Goal: Information Seeking & Learning: Learn about a topic

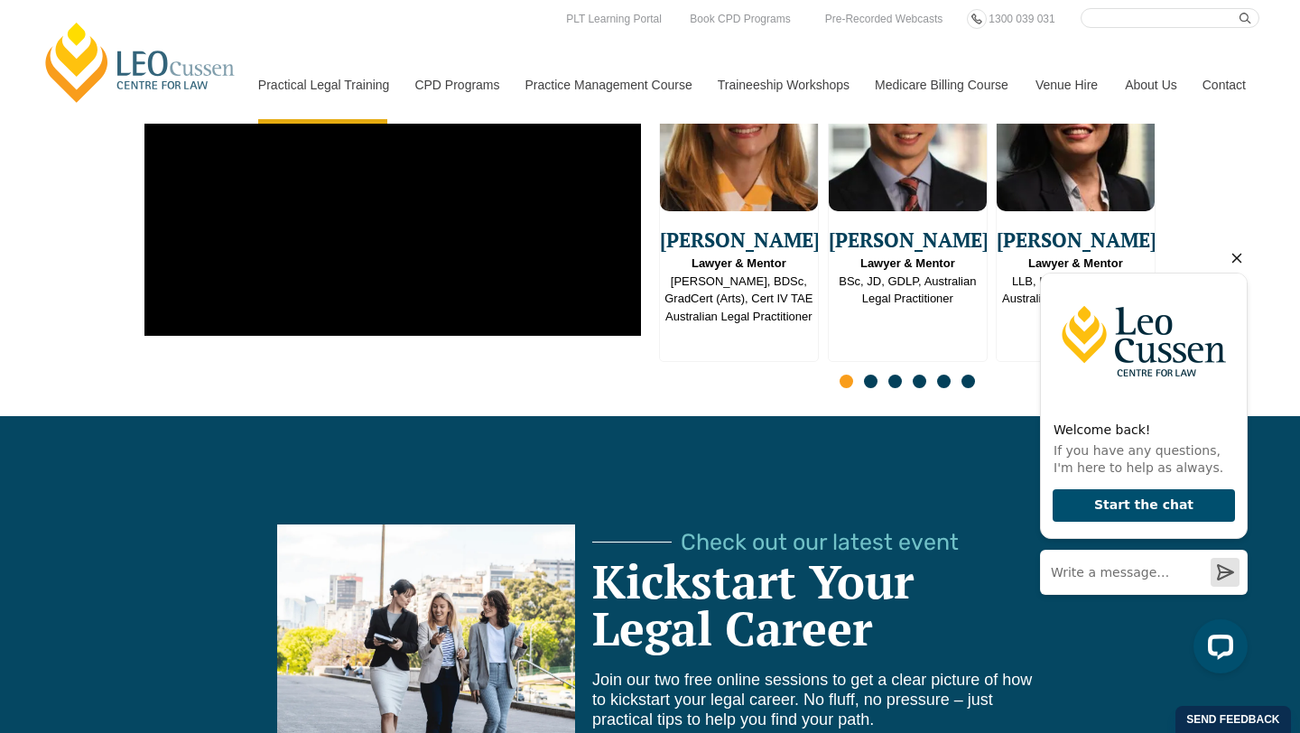
click at [1237, 261] on icon "Hide greeting" at bounding box center [1237, 258] width 22 height 22
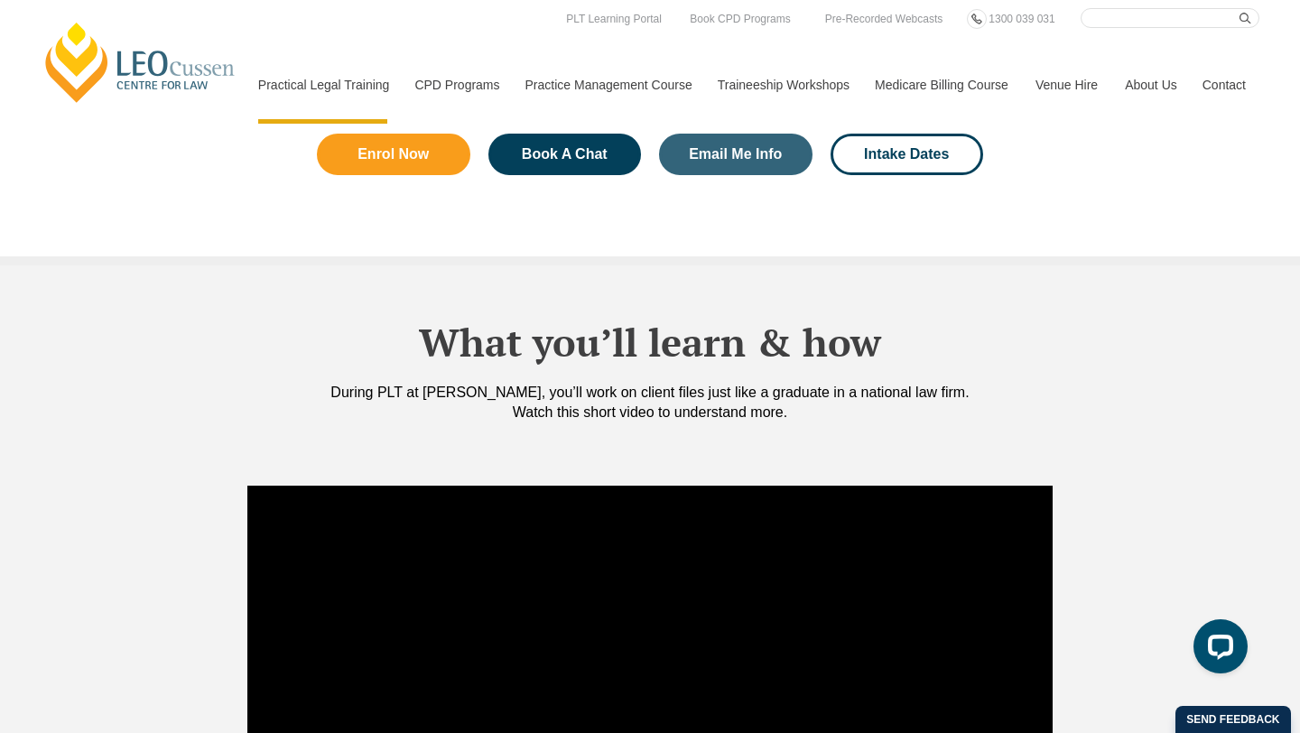
scroll to position [959, 0]
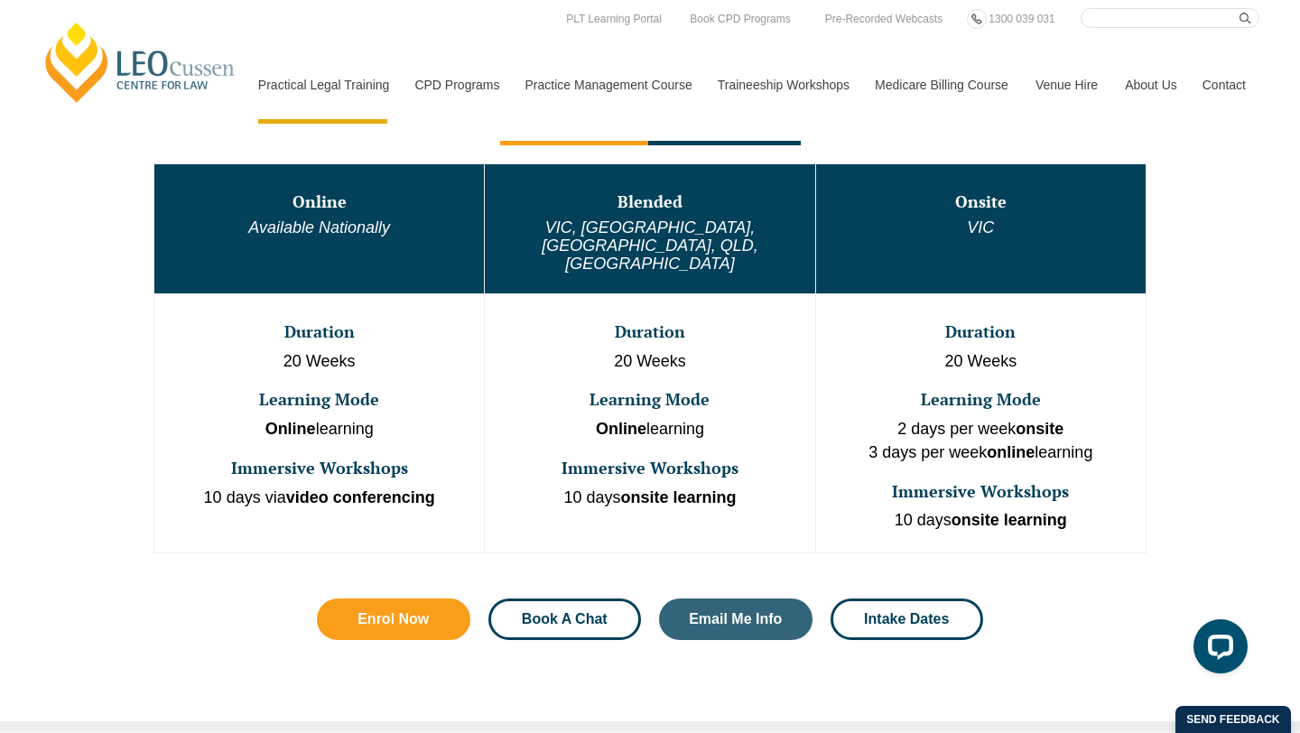
click at [583, 612] on span "Book A Chat" at bounding box center [565, 619] width 86 height 14
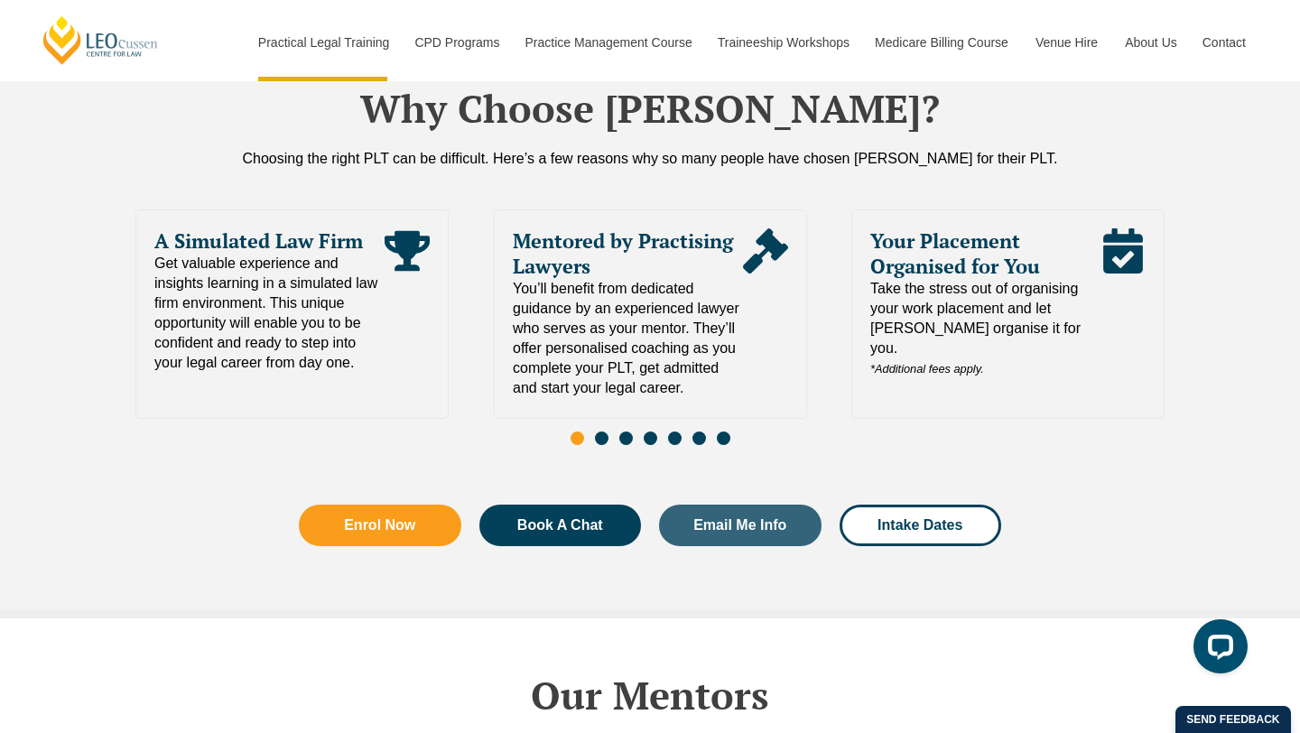
scroll to position [3777, 0]
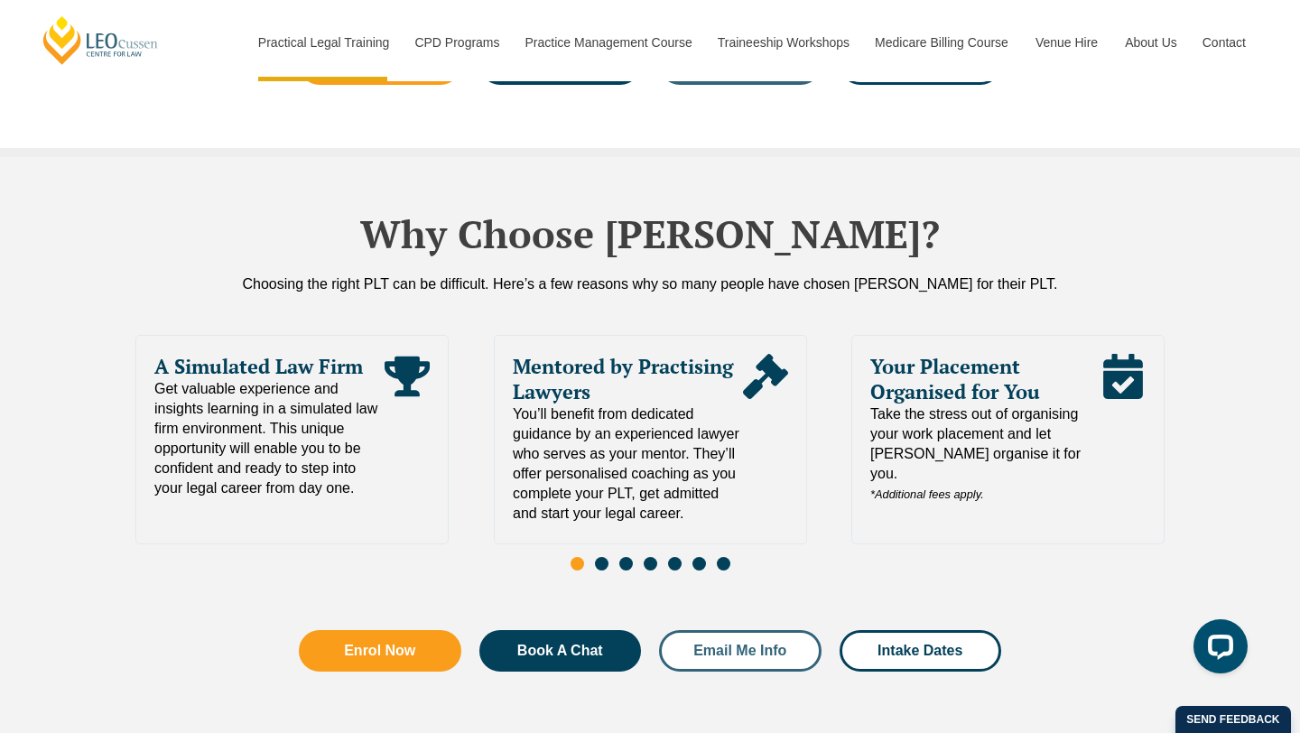
click at [729, 644] on span "Email Me Info" at bounding box center [739, 651] width 93 height 14
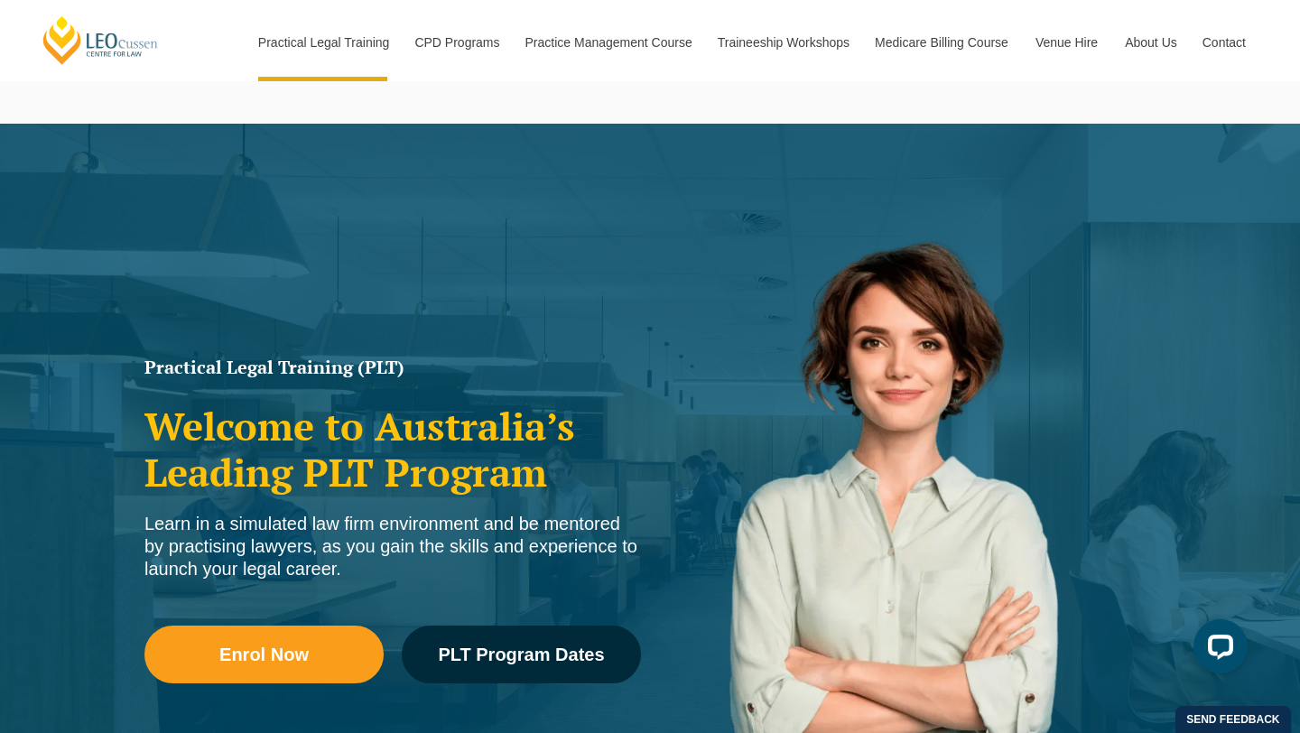
scroll to position [134, 0]
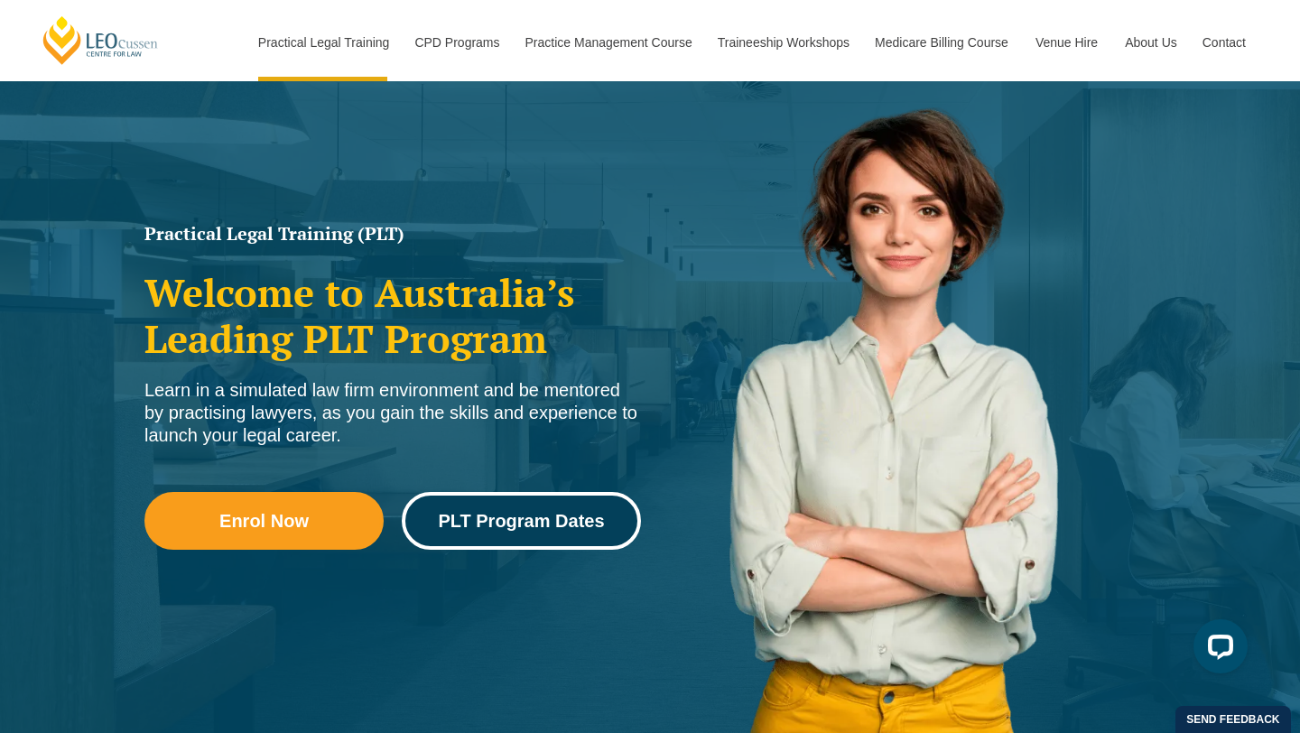
click at [542, 523] on span "PLT Program Dates" at bounding box center [521, 521] width 166 height 18
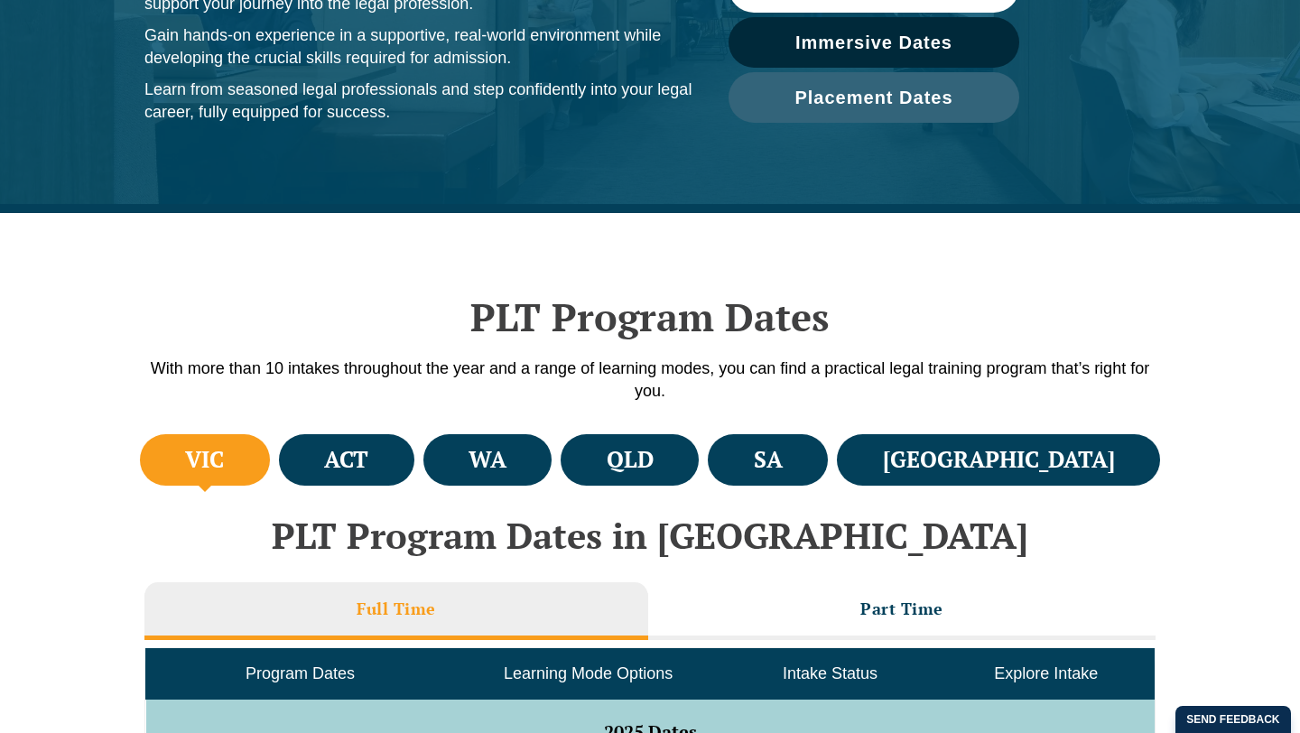
scroll to position [358, 0]
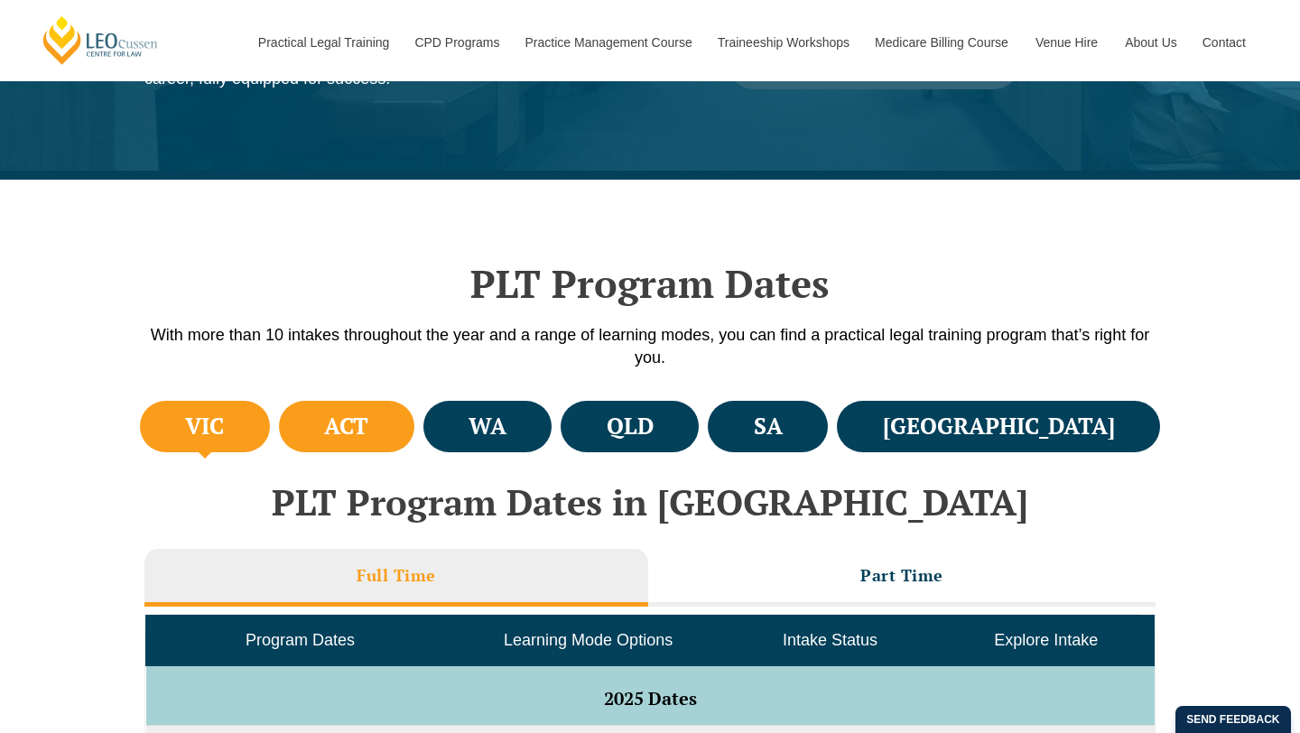
click at [414, 405] on li "ACT" at bounding box center [346, 426] width 135 height 51
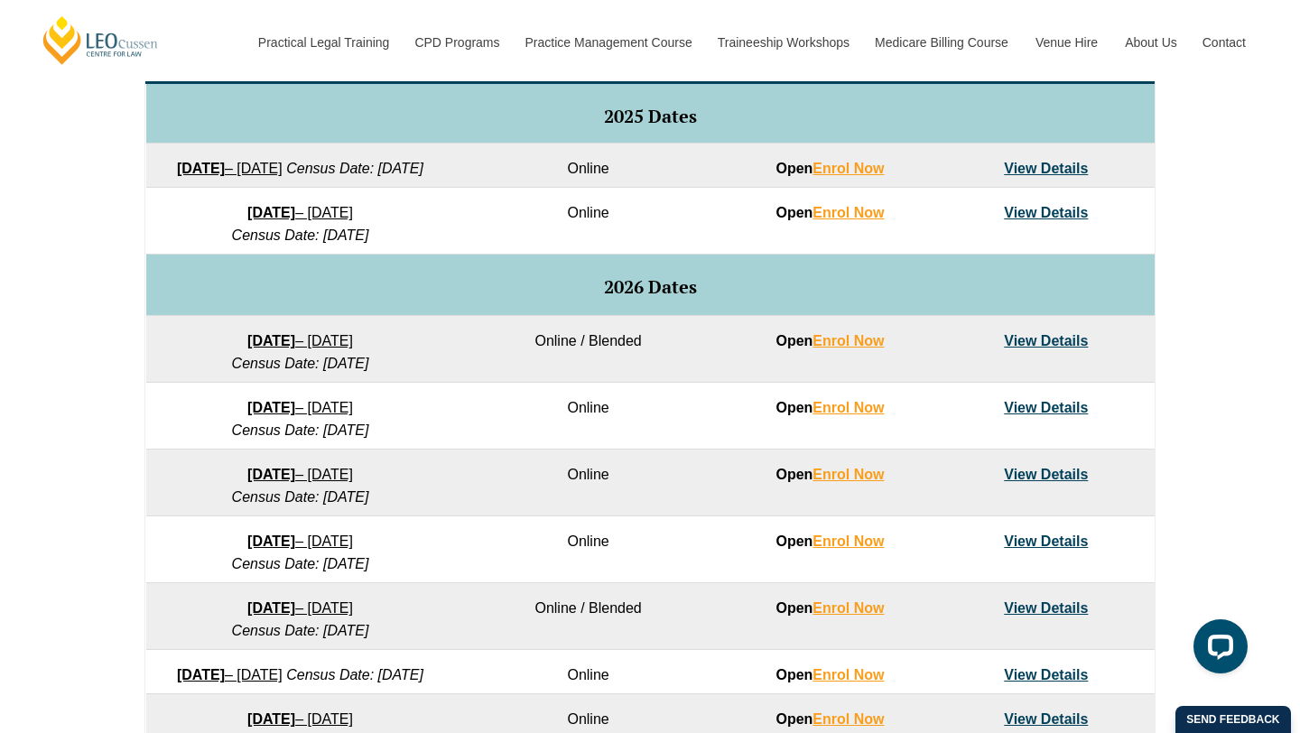
scroll to position [501, 0]
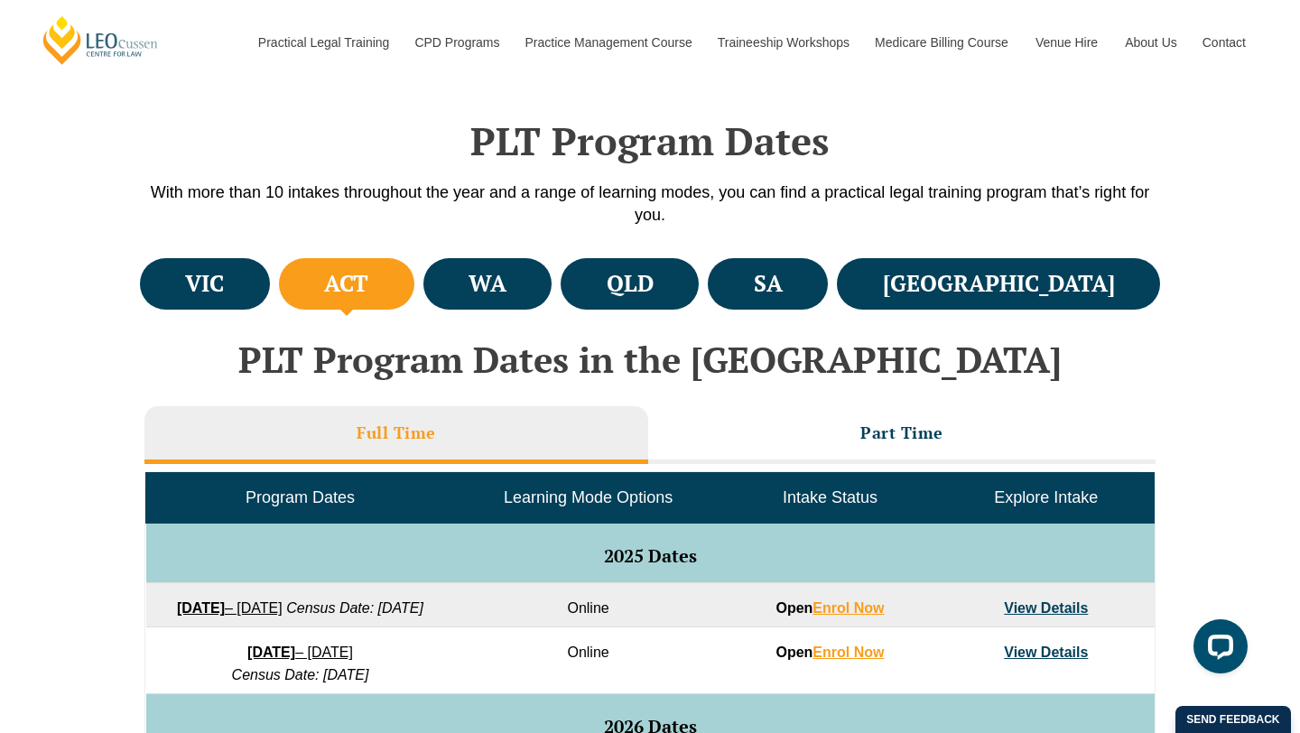
click at [368, 278] on h4 "ACT" at bounding box center [346, 284] width 44 height 30
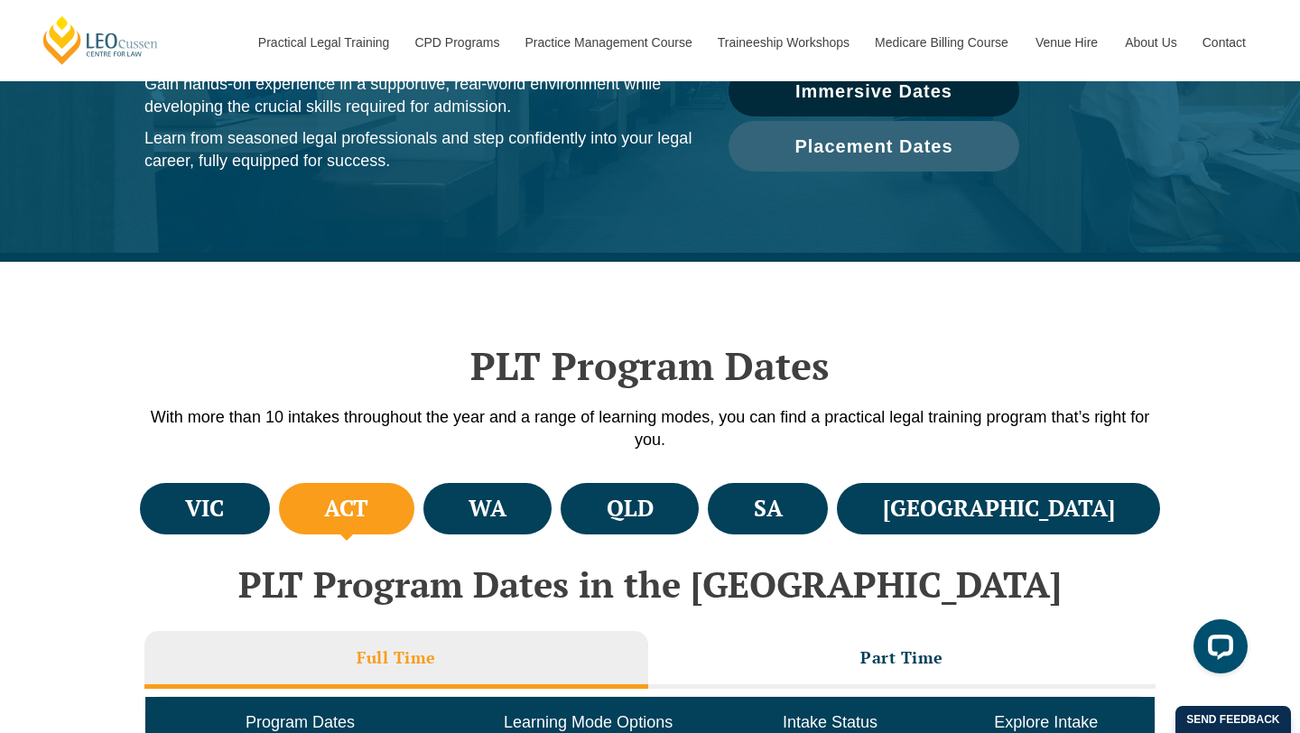
scroll to position [236, 0]
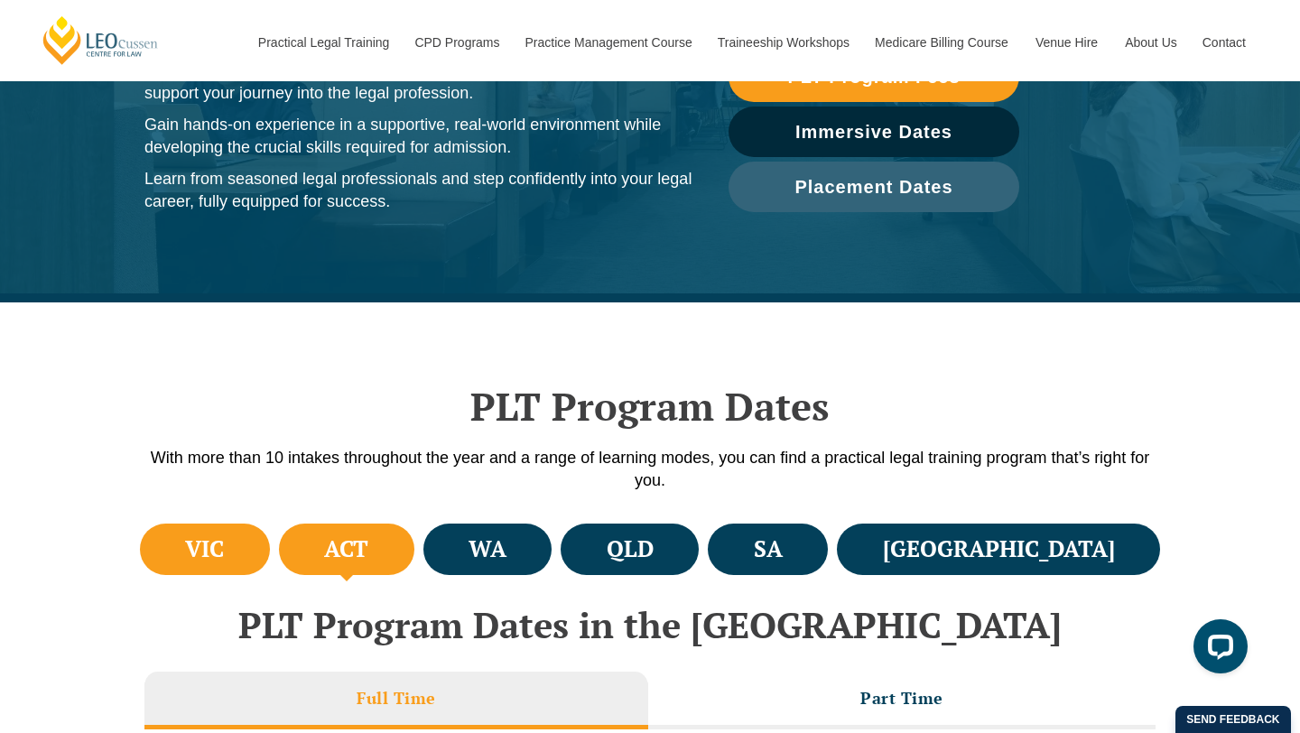
click at [261, 547] on li "VIC" at bounding box center [205, 549] width 130 height 51
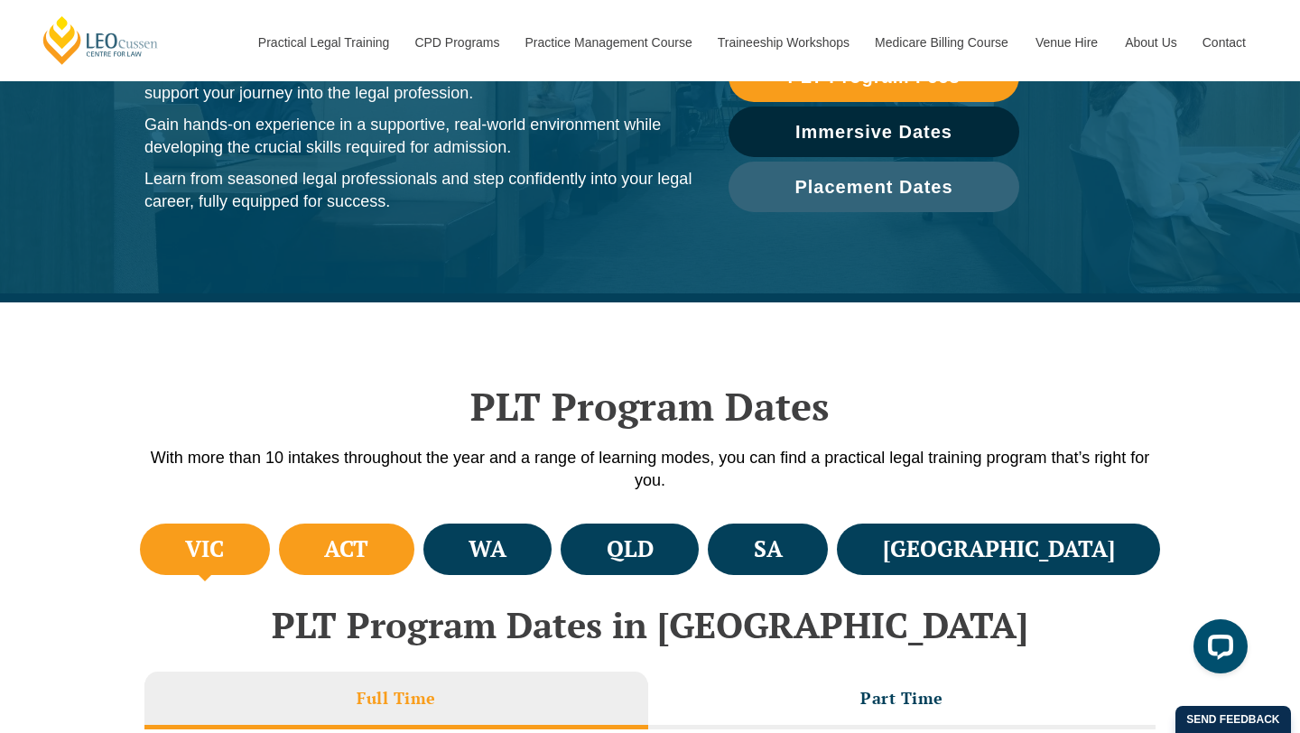
click at [368, 546] on h4 "ACT" at bounding box center [346, 549] width 44 height 30
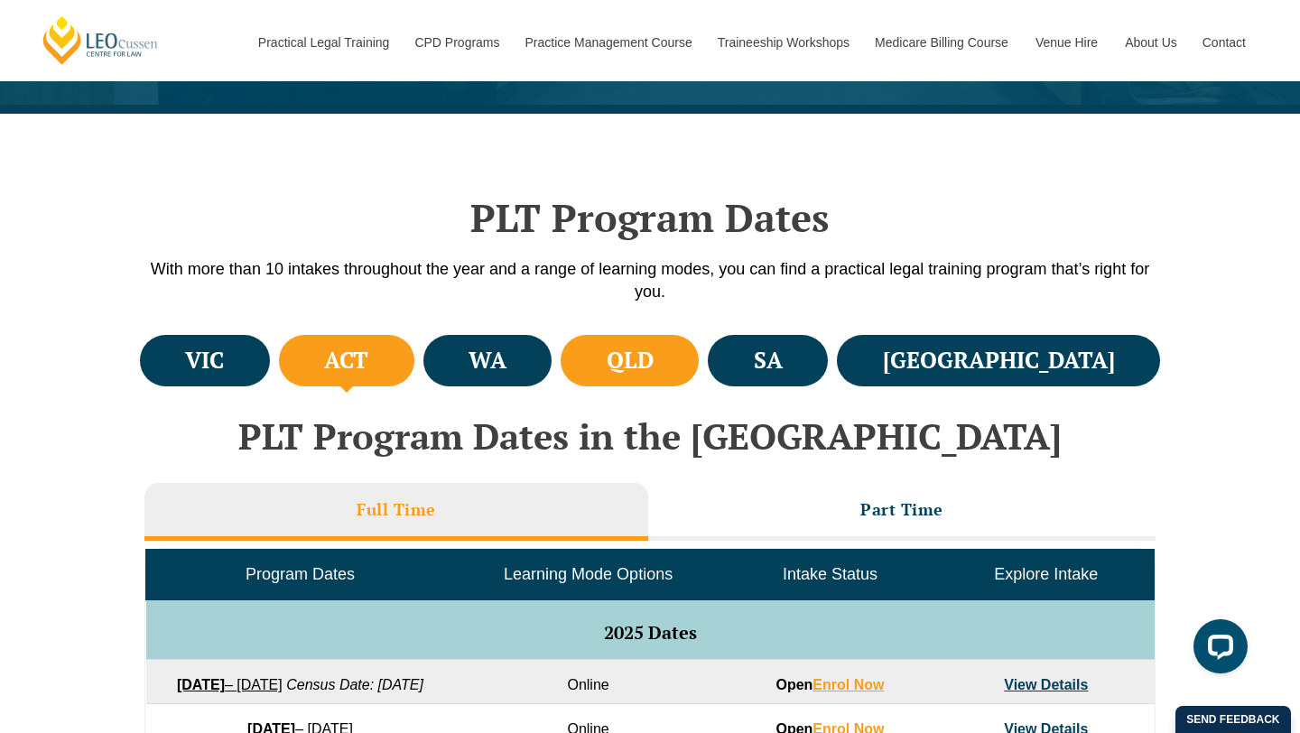
scroll to position [542, 0]
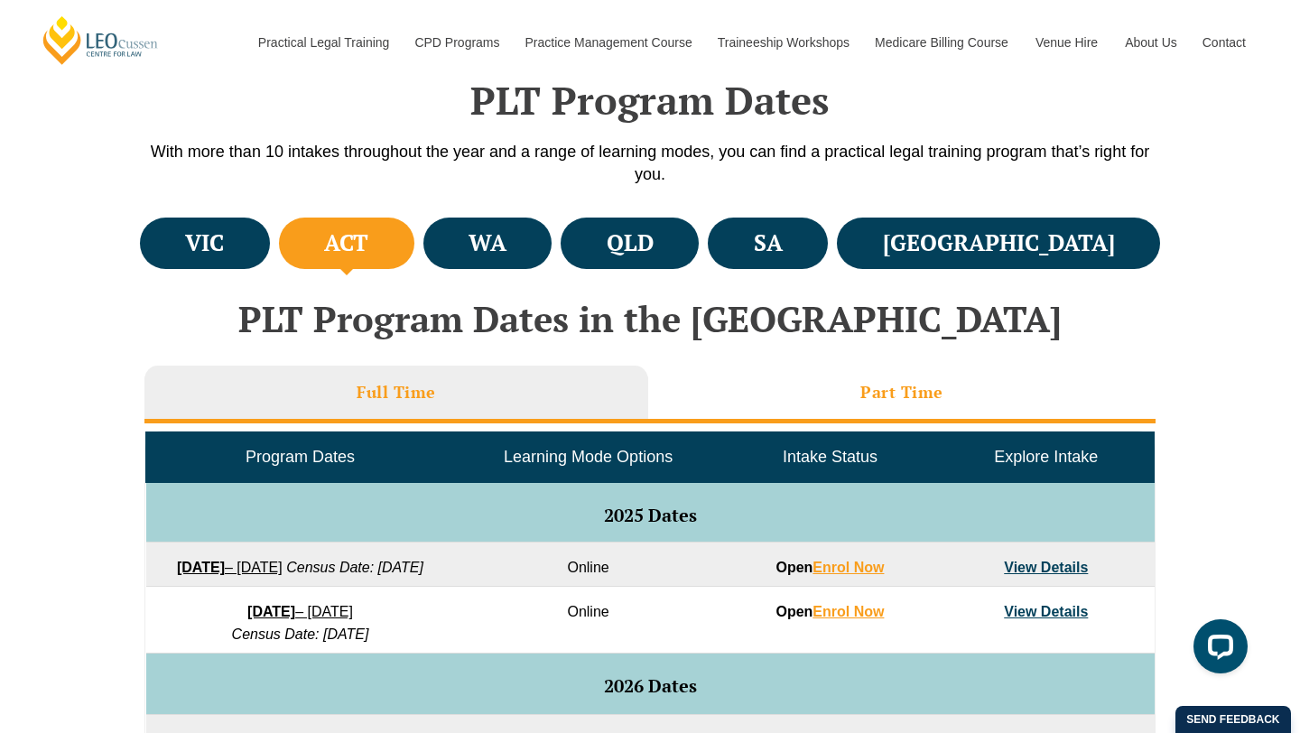
click at [822, 394] on li "Part Time" at bounding box center [901, 395] width 507 height 58
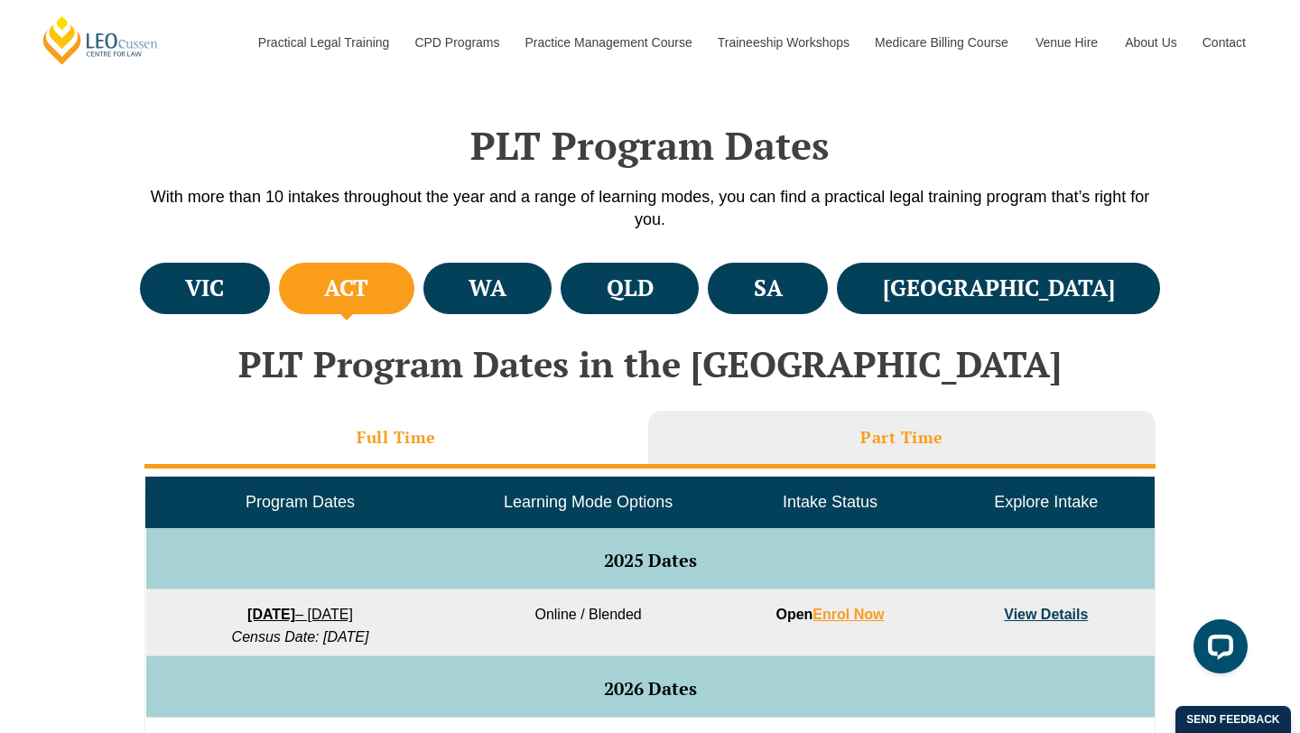
scroll to position [457, 0]
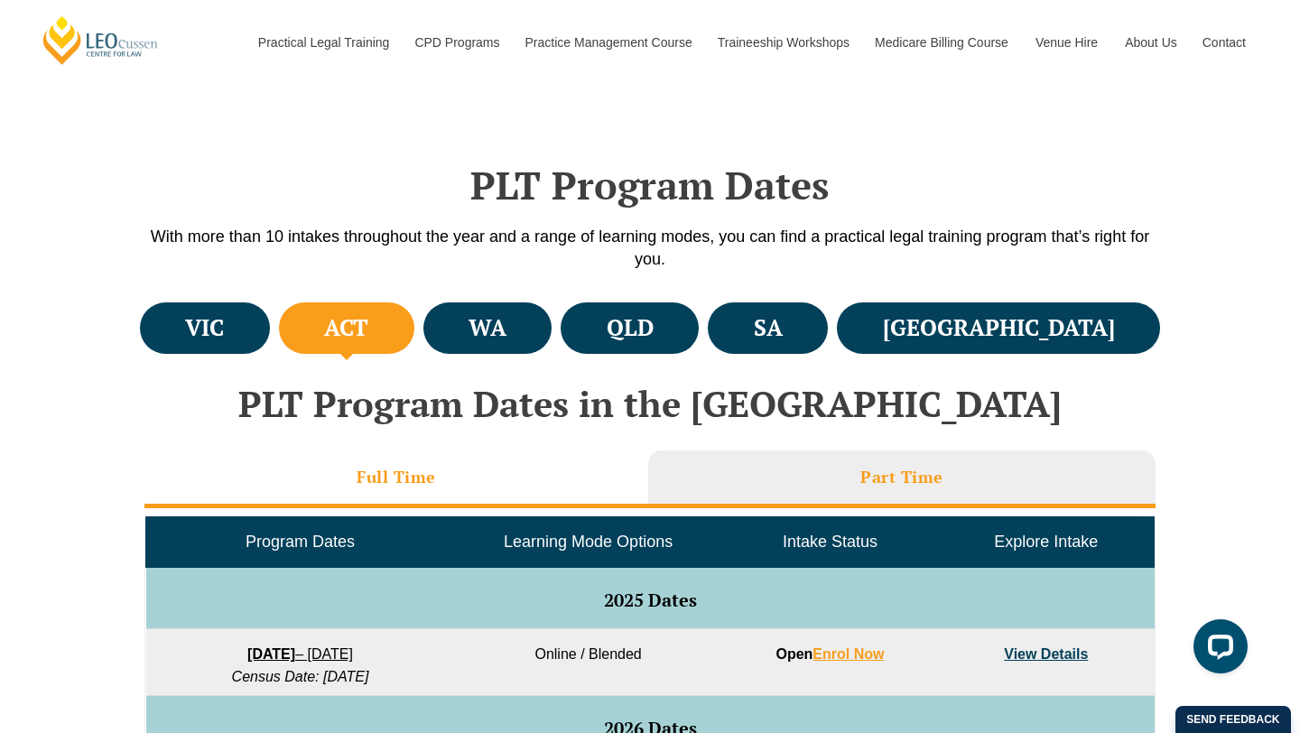
click at [419, 473] on h3 "Full Time" at bounding box center [396, 477] width 79 height 21
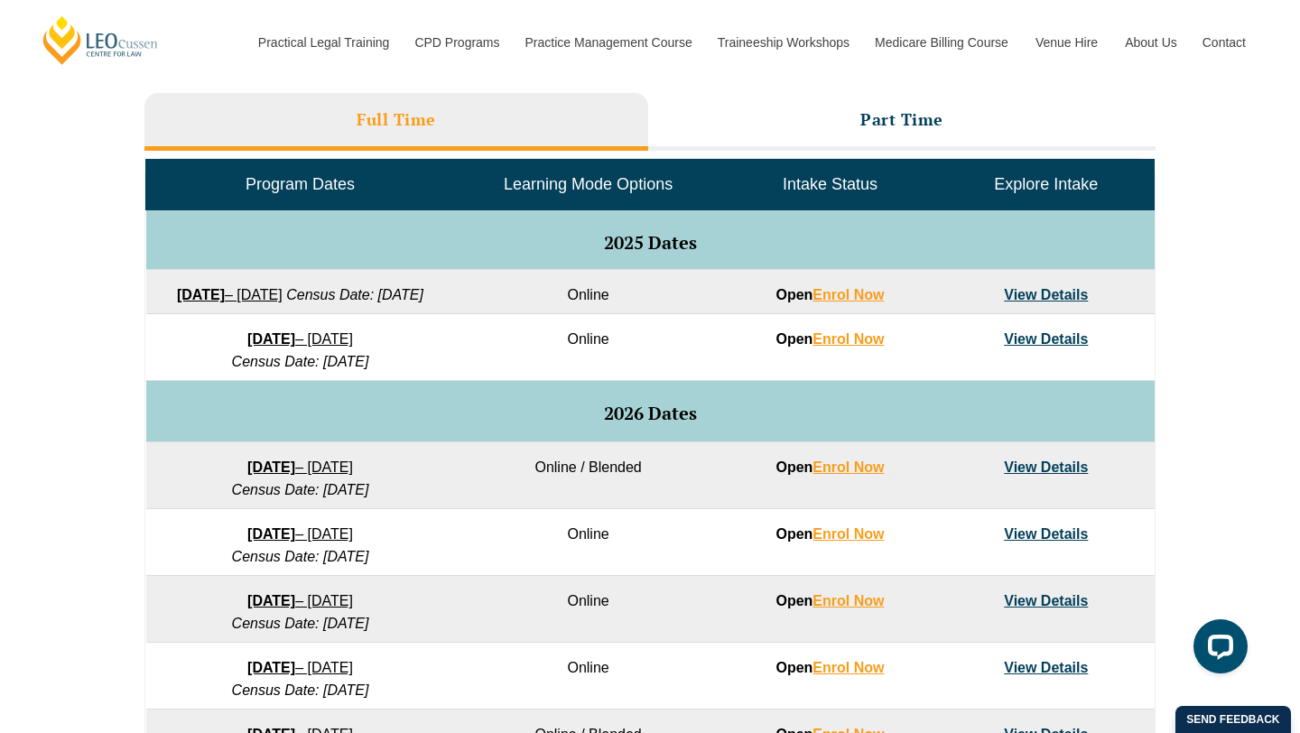
scroll to position [879, 0]
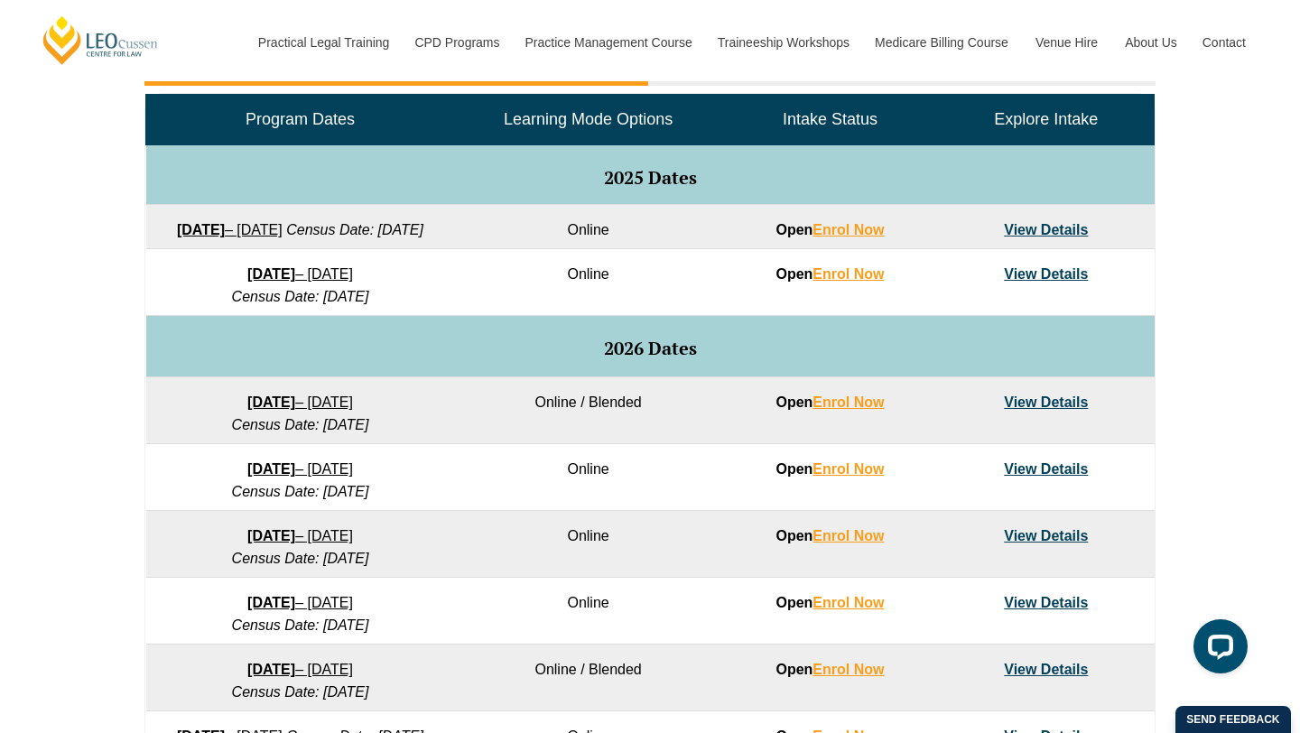
click at [1033, 477] on link "View Details" at bounding box center [1046, 468] width 84 height 15
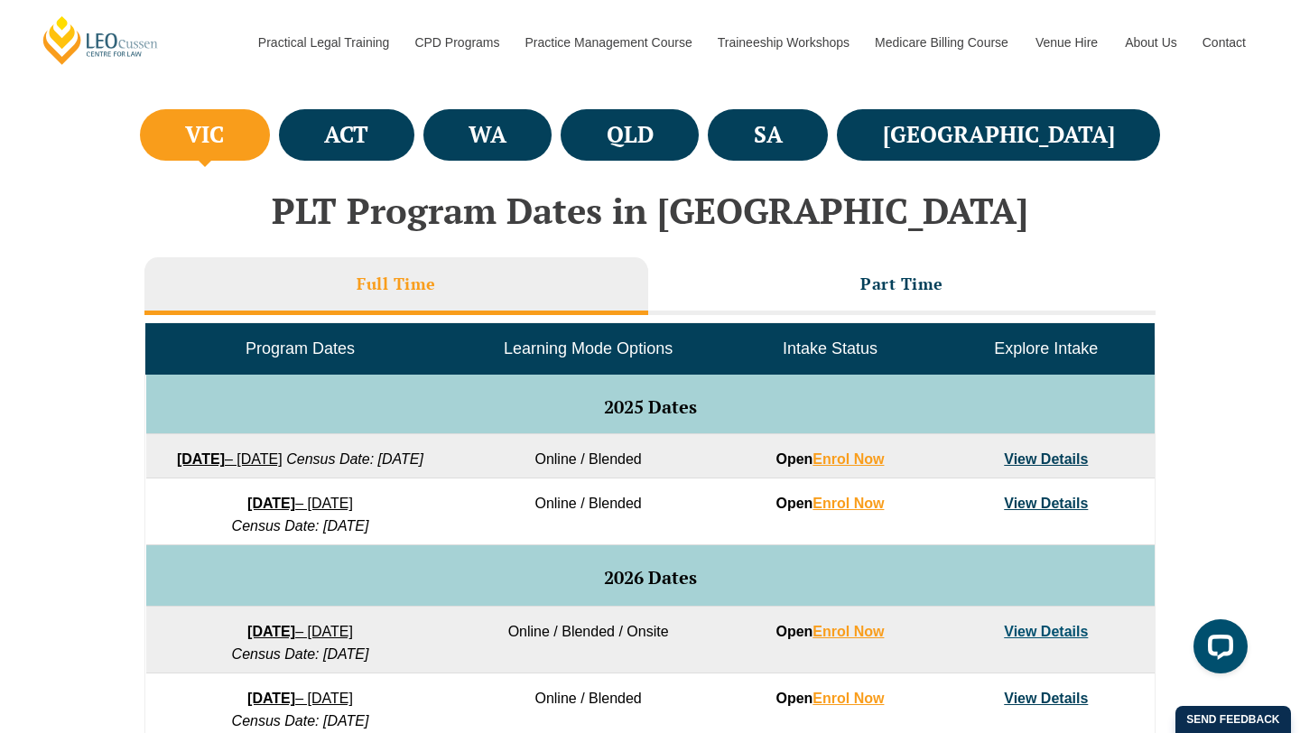
scroll to position [521, 0]
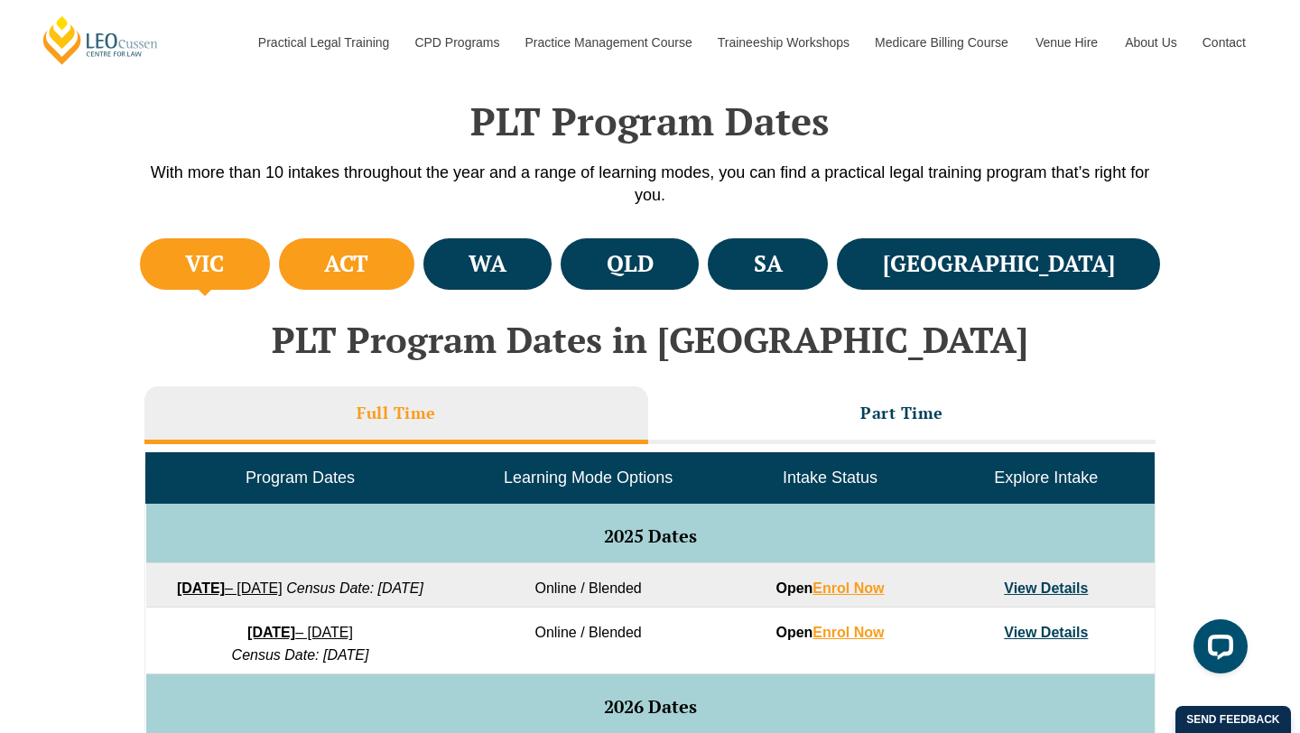
click at [368, 274] on h4 "ACT" at bounding box center [346, 264] width 44 height 30
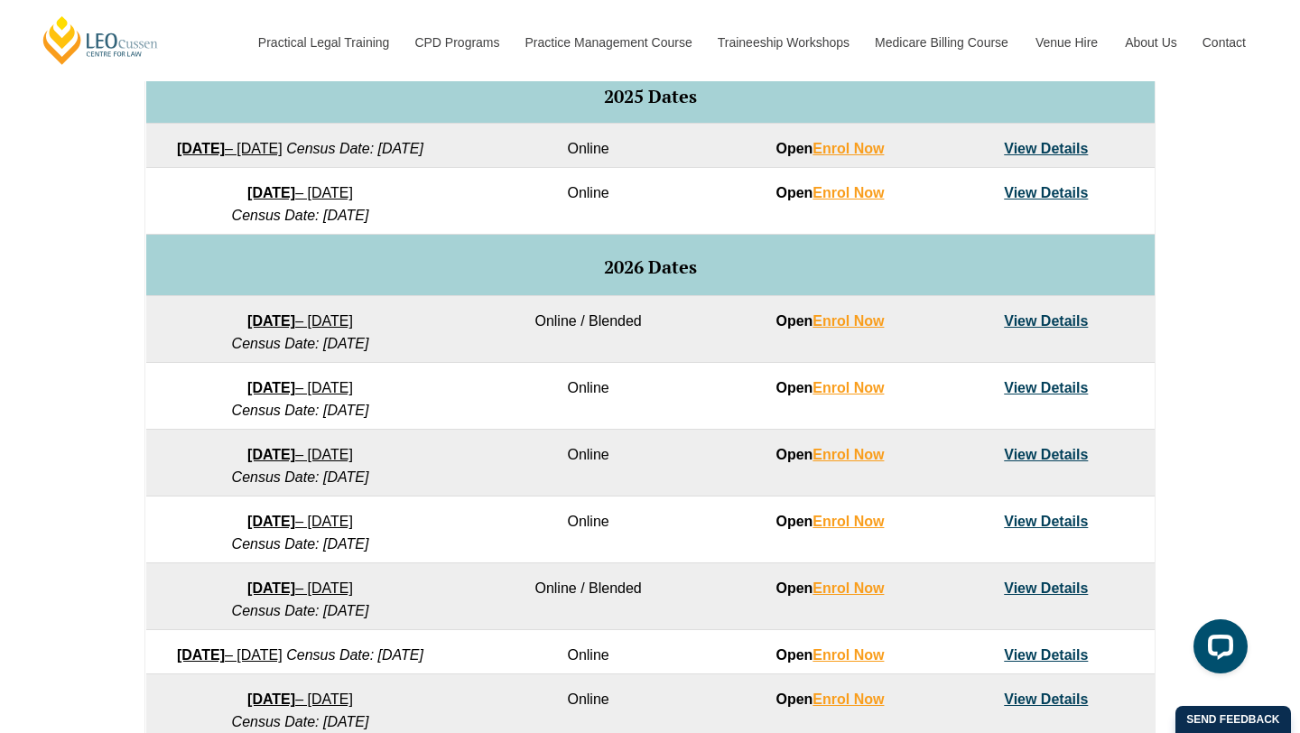
scroll to position [963, 0]
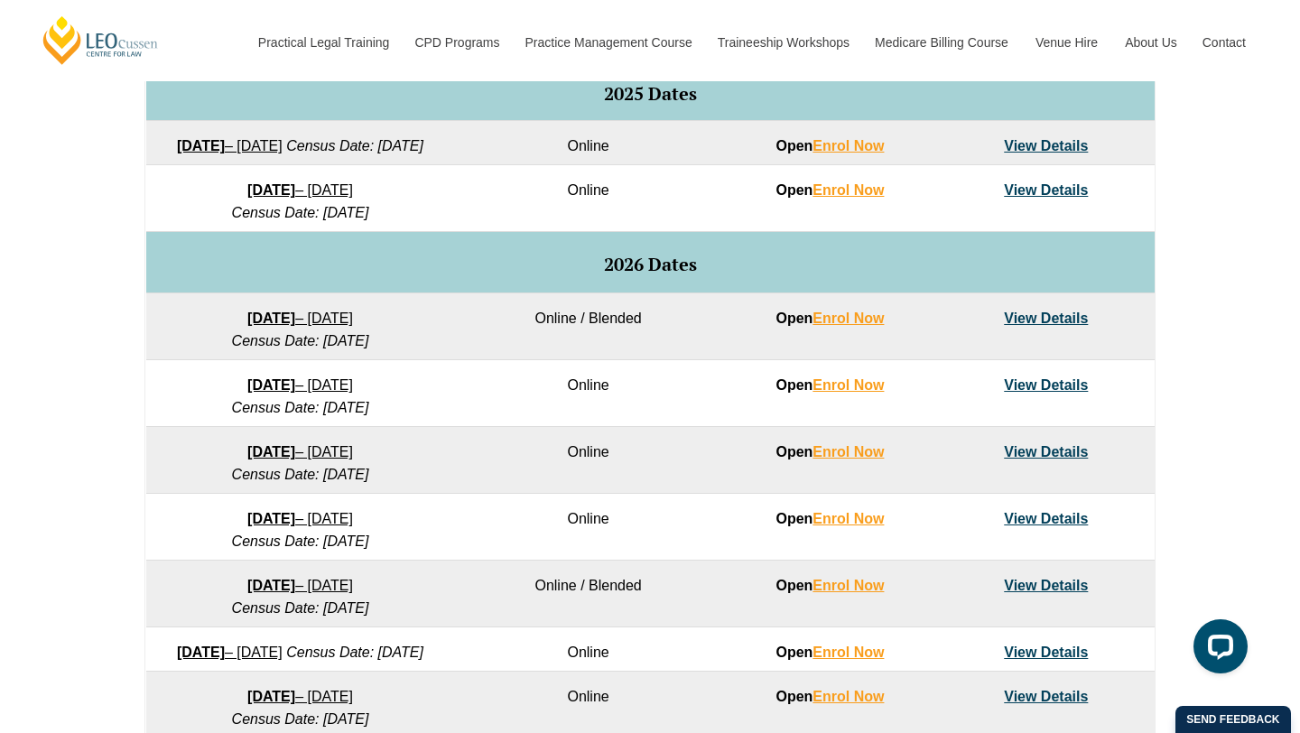
click at [1038, 393] on link "View Details" at bounding box center [1046, 384] width 84 height 15
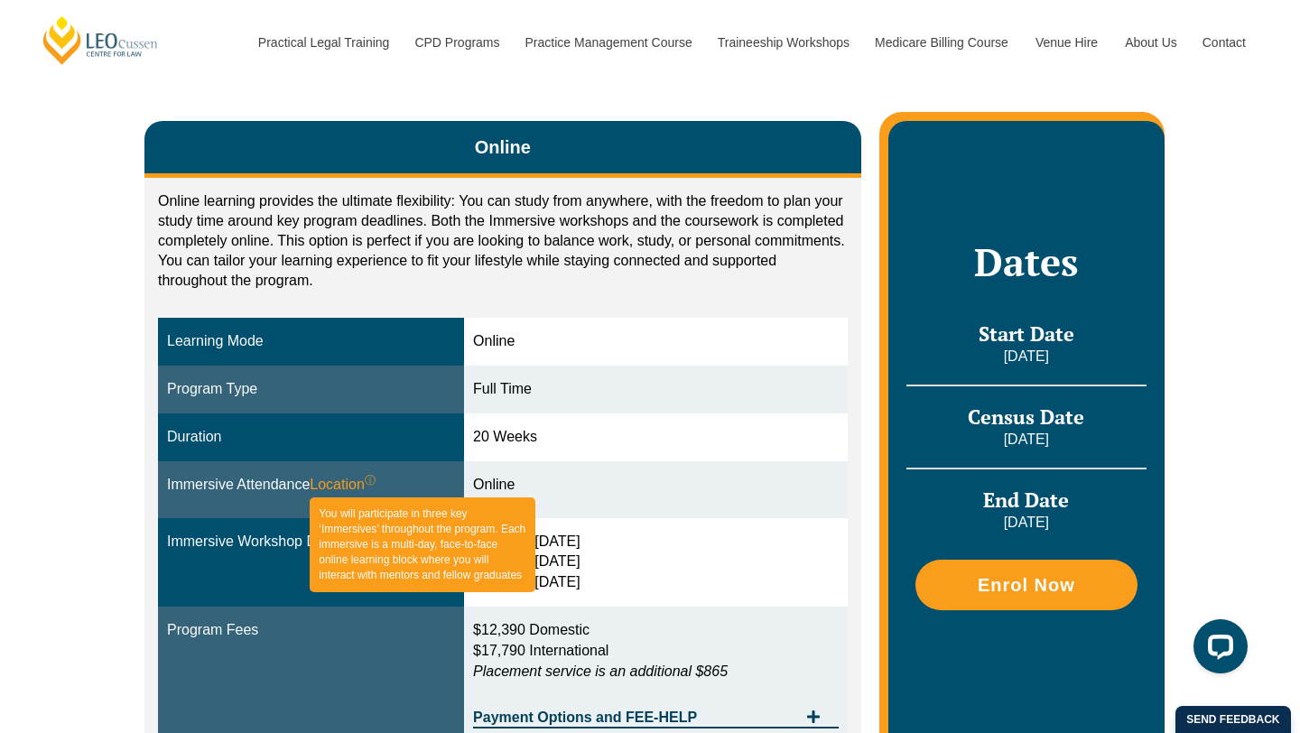
scroll to position [528, 0]
